Goal: Task Accomplishment & Management: Use online tool/utility

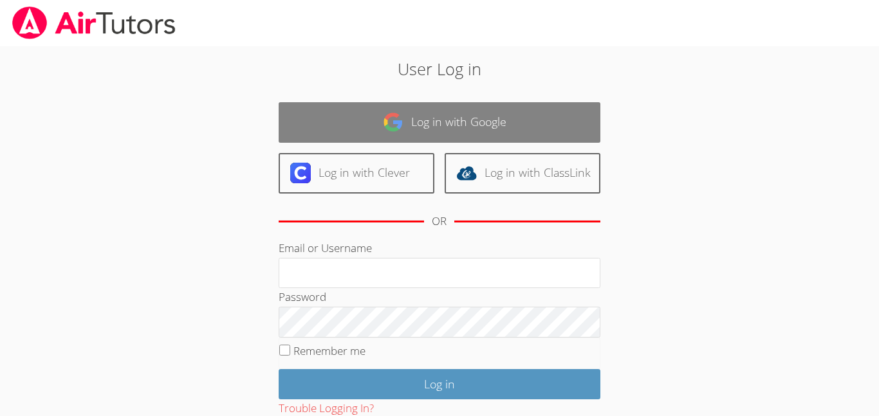
click at [421, 111] on link "Log in with Google" at bounding box center [440, 122] width 322 height 41
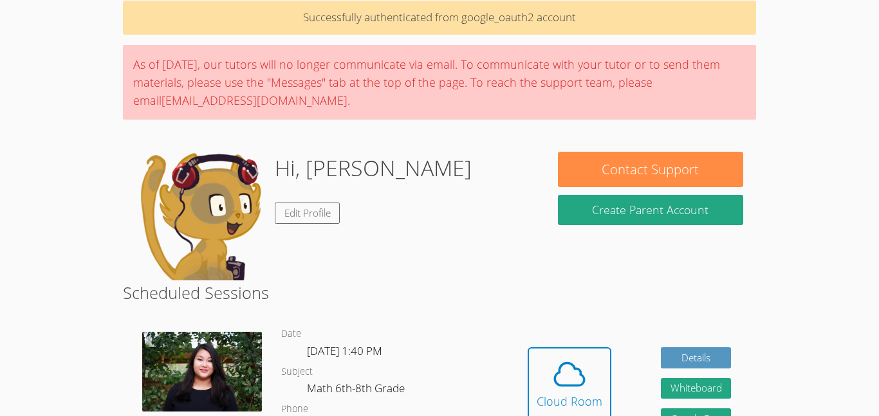
scroll to position [59, 0]
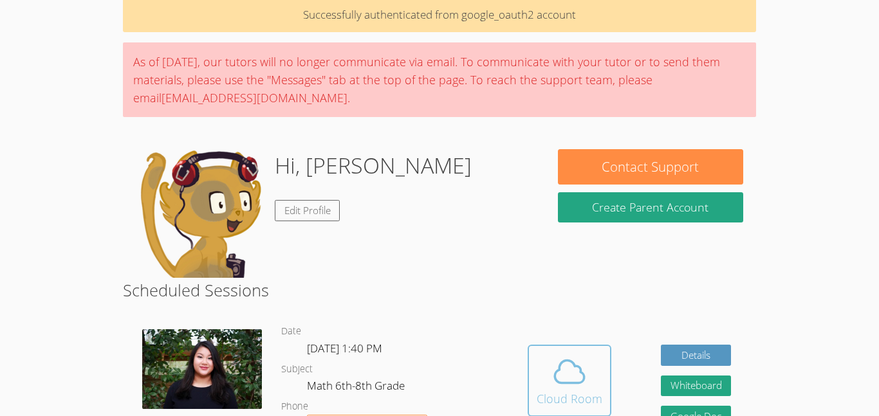
click at [591, 391] on div "Cloud Room" at bounding box center [570, 399] width 66 height 18
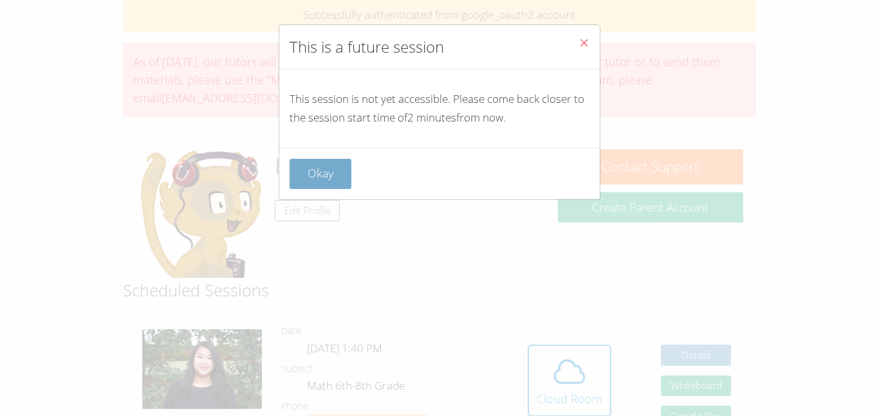
click at [315, 178] on button "Okay" at bounding box center [321, 174] width 62 height 30
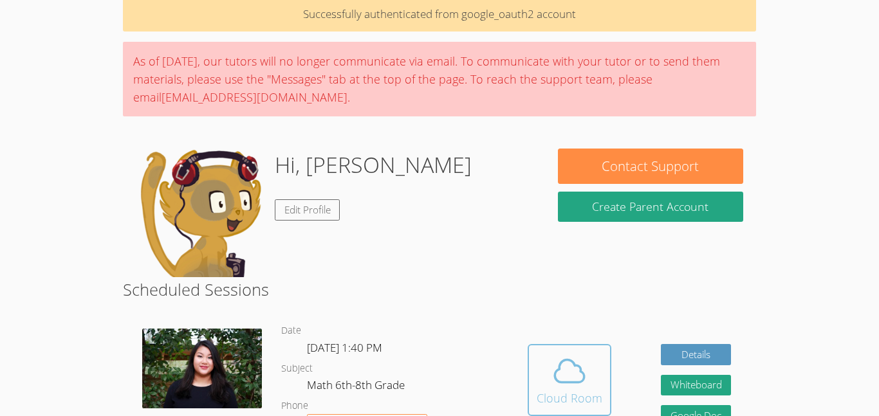
click at [585, 380] on icon at bounding box center [569, 371] width 36 height 36
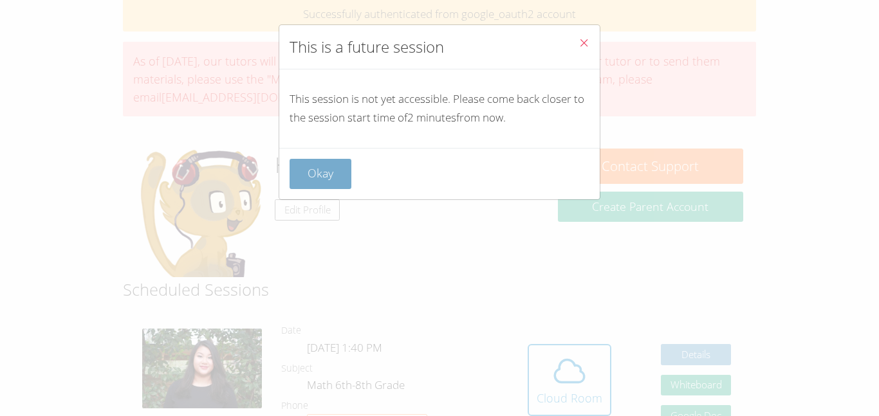
click at [306, 174] on button "Okay" at bounding box center [321, 174] width 62 height 30
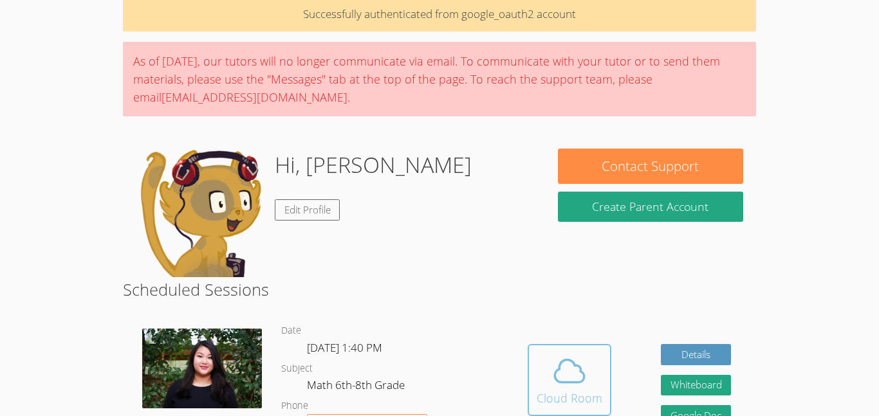
click at [584, 376] on icon at bounding box center [570, 371] width 30 height 23
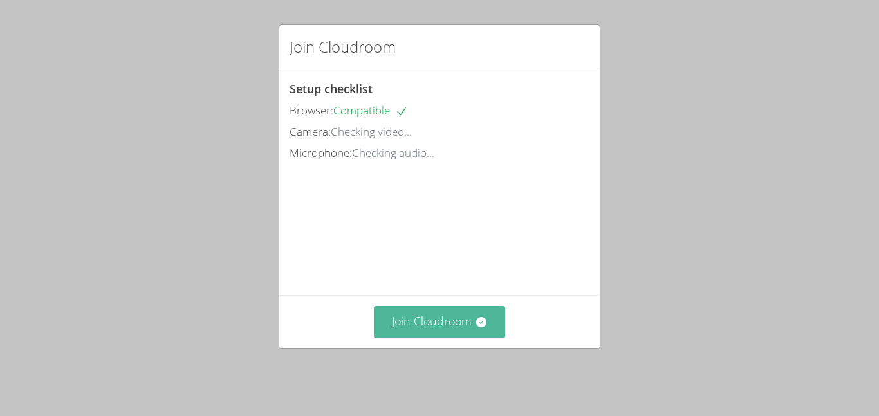
click at [459, 331] on button "Join Cloudroom" at bounding box center [440, 322] width 132 height 32
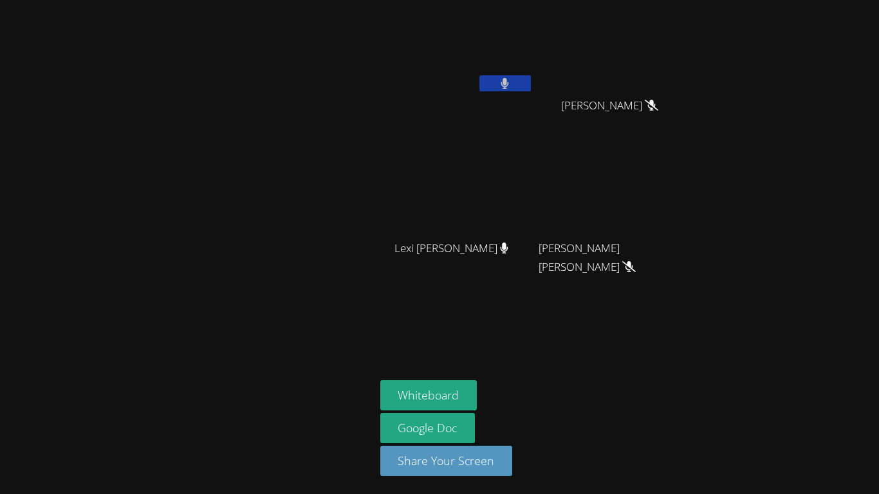
click at [504, 81] on icon at bounding box center [505, 83] width 8 height 11
click at [519, 84] on button at bounding box center [504, 83] width 51 height 16
click at [523, 80] on button at bounding box center [504, 83] width 51 height 16
click at [510, 81] on icon at bounding box center [505, 83] width 14 height 11
click at [510, 81] on button at bounding box center [504, 83] width 51 height 16
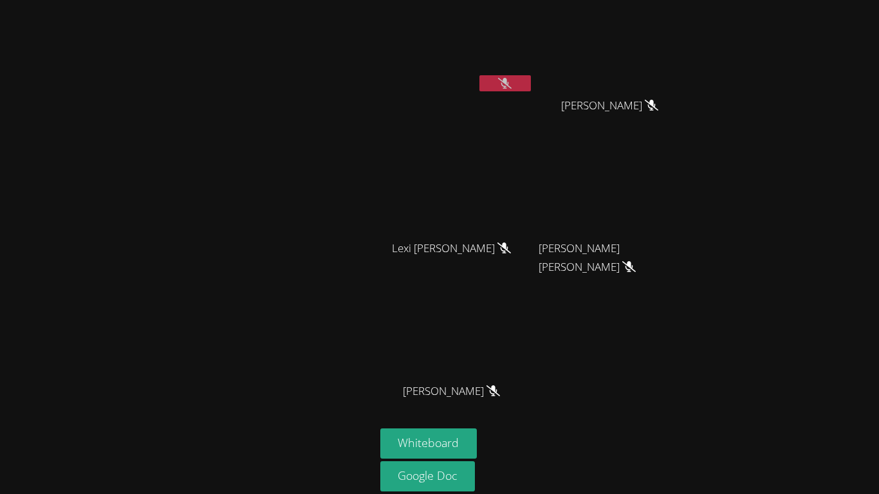
click at [510, 81] on icon at bounding box center [505, 83] width 14 height 11
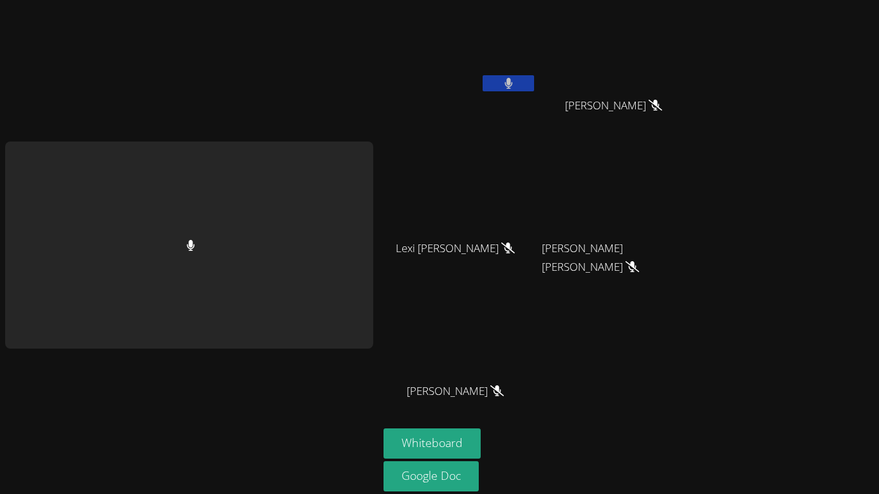
click at [510, 81] on div "Isaiah Bittings" at bounding box center [459, 51] width 153 height 92
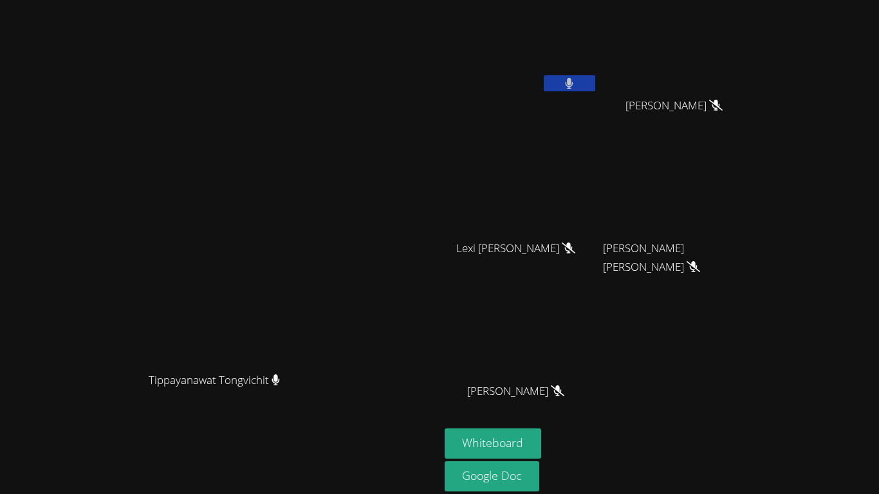
click at [569, 82] on icon at bounding box center [569, 83] width 8 height 11
click at [544, 75] on button at bounding box center [569, 83] width 51 height 16
click at [573, 88] on icon at bounding box center [569, 83] width 8 height 11
click at [540, 416] on button "Whiteboard" at bounding box center [493, 443] width 97 height 30
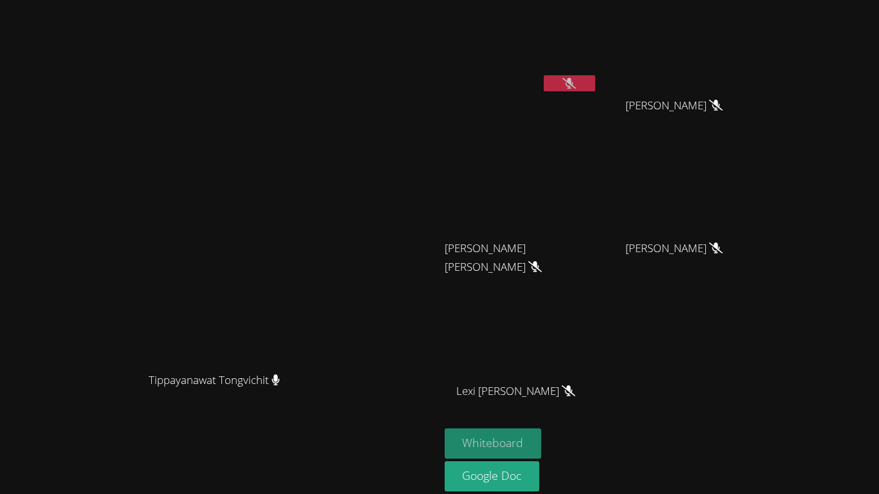
click at [542, 416] on button "Whiteboard" at bounding box center [493, 443] width 97 height 30
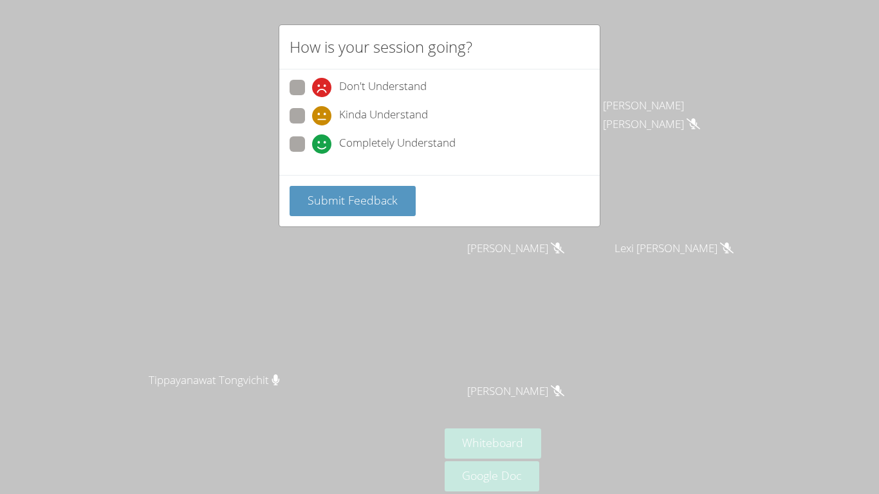
click at [359, 147] on span "Completely Understand" at bounding box center [397, 143] width 116 height 19
click at [323, 147] on input "Completely Understand" at bounding box center [317, 141] width 11 height 11
radio input "true"
click at [362, 206] on span "Submit Feedback" at bounding box center [353, 199] width 90 height 15
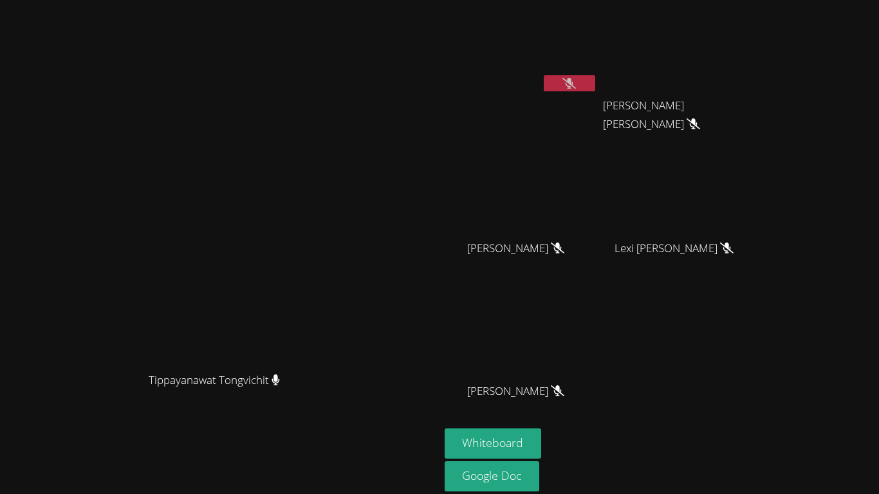
click at [595, 86] on button at bounding box center [569, 83] width 51 height 16
click at [595, 90] on button at bounding box center [569, 83] width 51 height 16
click at [595, 85] on button at bounding box center [569, 83] width 51 height 16
